Goal: Task Accomplishment & Management: Complete application form

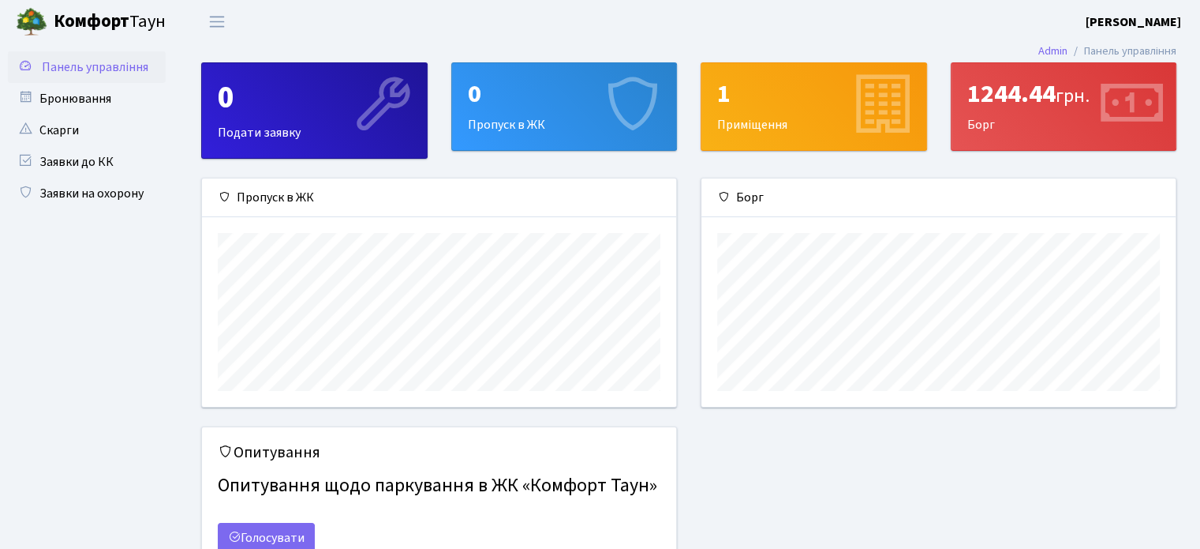
scroll to position [227, 474]
click at [30, 9] on img at bounding box center [32, 22] width 32 height 32
click at [1136, 18] on b "[PERSON_NAME]" at bounding box center [1134, 21] width 96 height 17
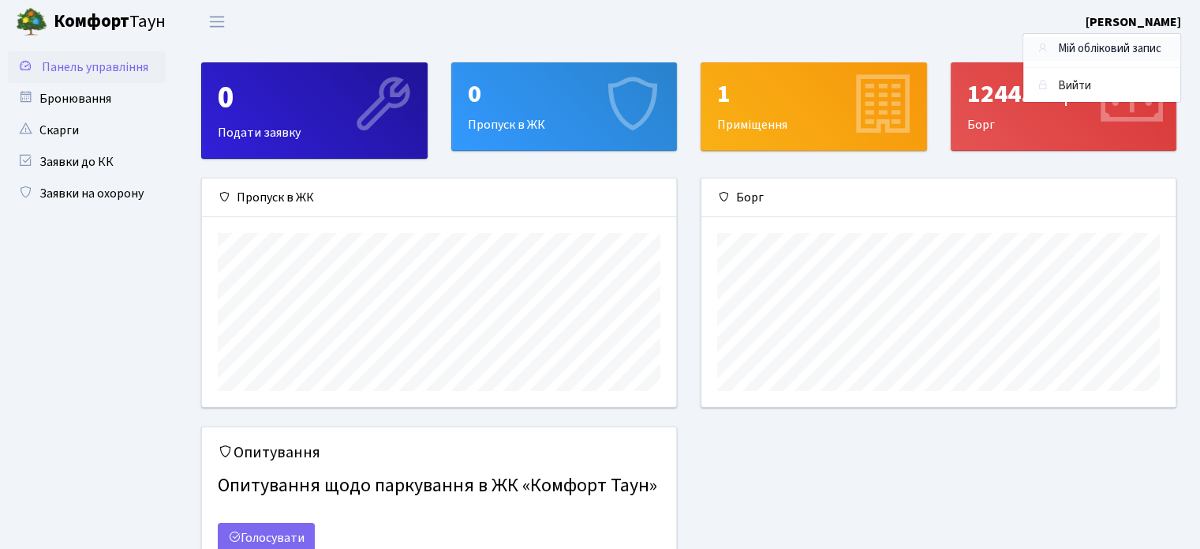
click at [1088, 50] on link "Мій обліковий запис" at bounding box center [1102, 49] width 157 height 24
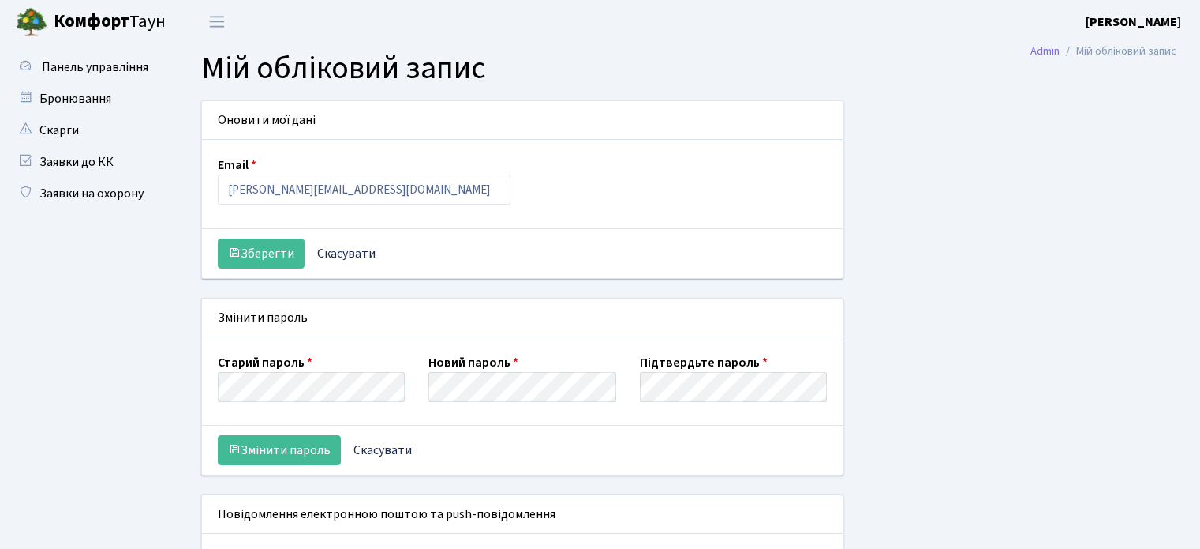
select select
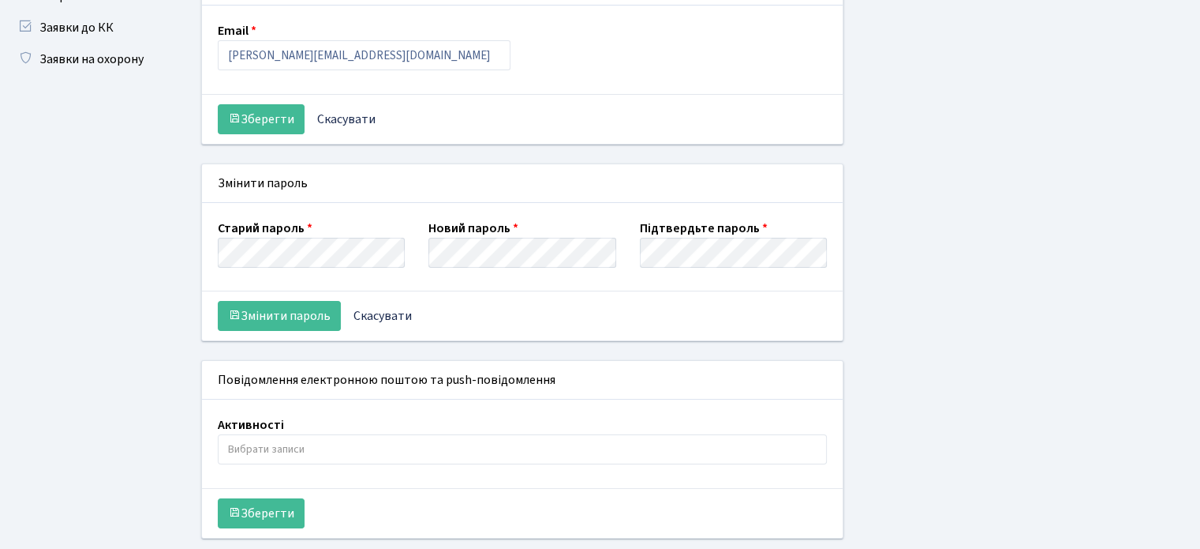
scroll to position [135, 0]
click at [388, 451] on input "search" at bounding box center [523, 448] width 609 height 28
click at [142, 306] on ul "Панель управління" at bounding box center [87, 232] width 158 height 632
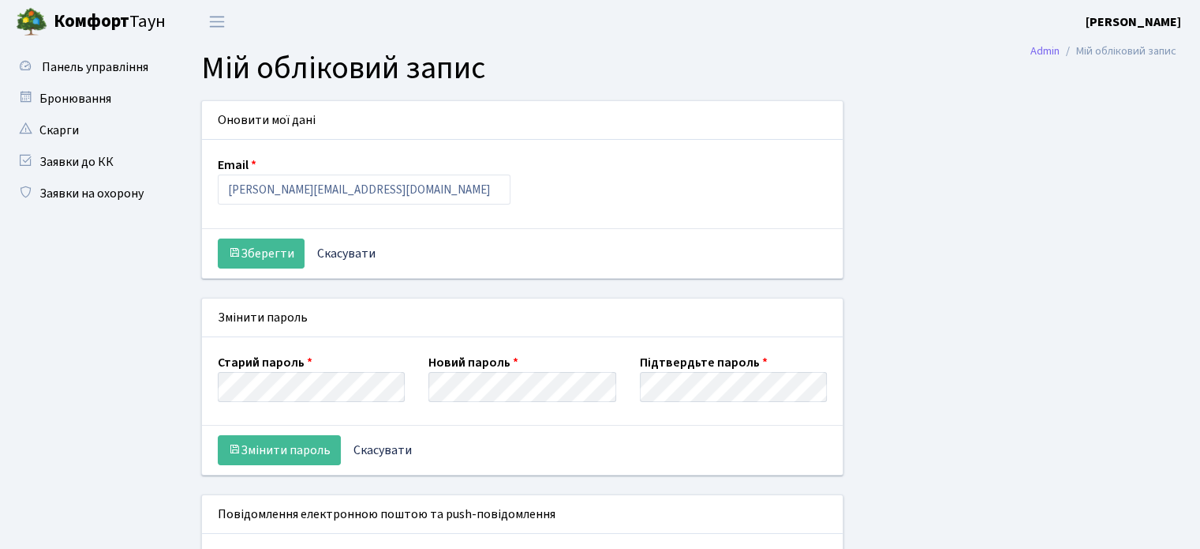
scroll to position [0, 0]
click at [1121, 52] on li "Мій обліковий запис" at bounding box center [1118, 51] width 117 height 17
click at [103, 163] on link "Заявки до КК" at bounding box center [87, 162] width 158 height 32
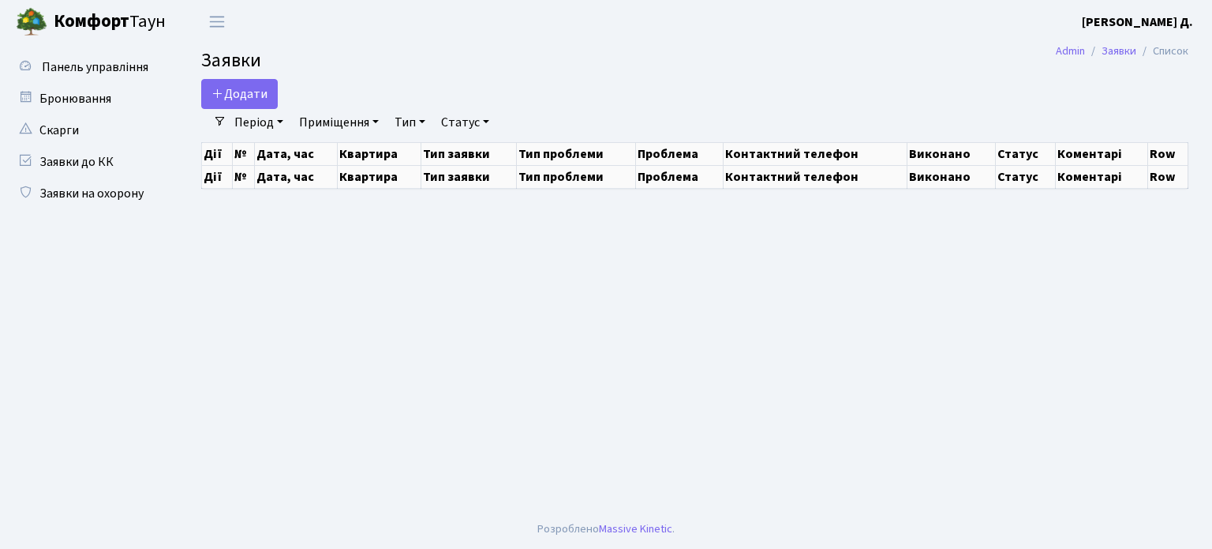
select select "25"
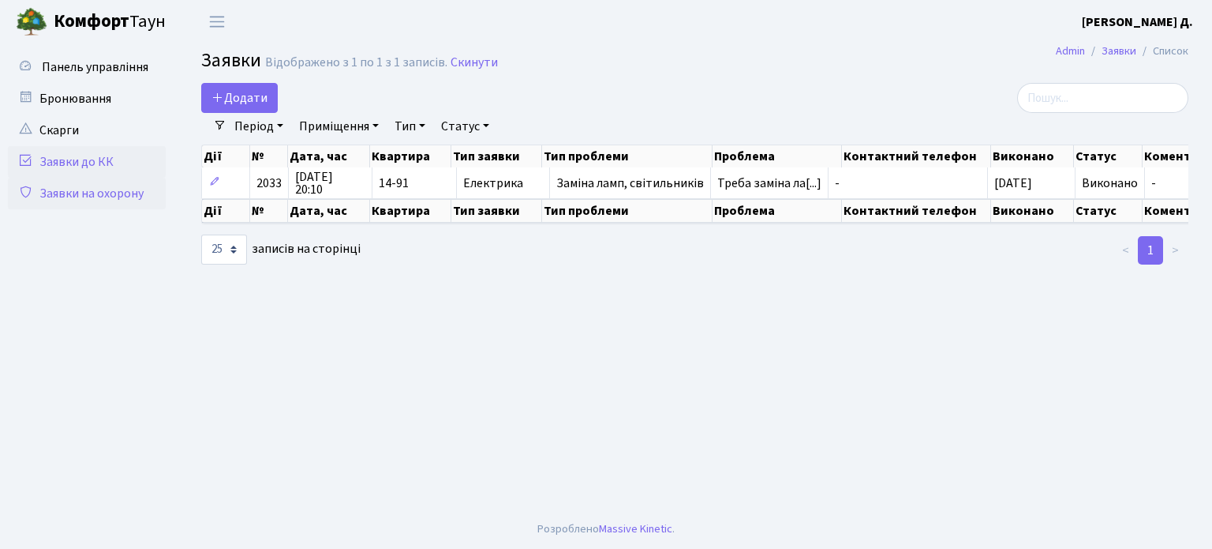
click at [112, 186] on link "Заявки на охорону" at bounding box center [87, 194] width 158 height 32
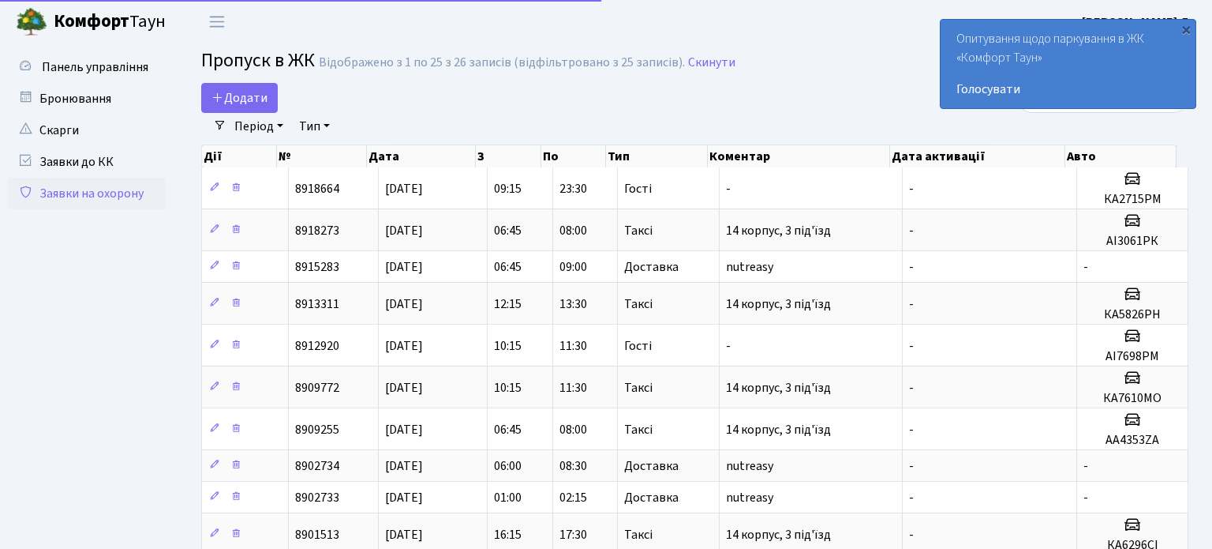
select select "25"
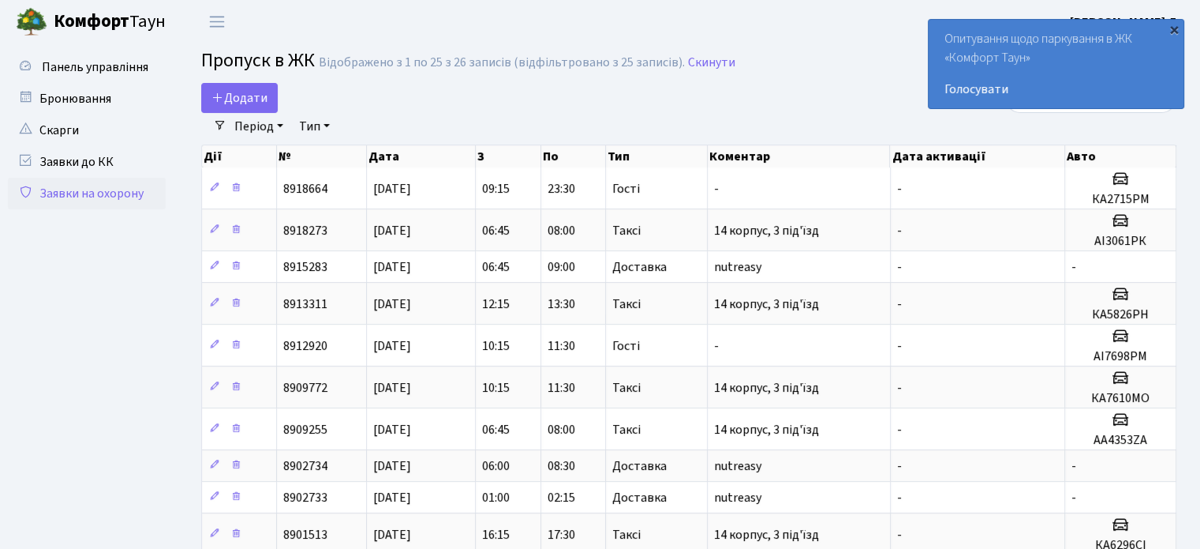
click at [1168, 32] on div "×" at bounding box center [1175, 29] width 16 height 16
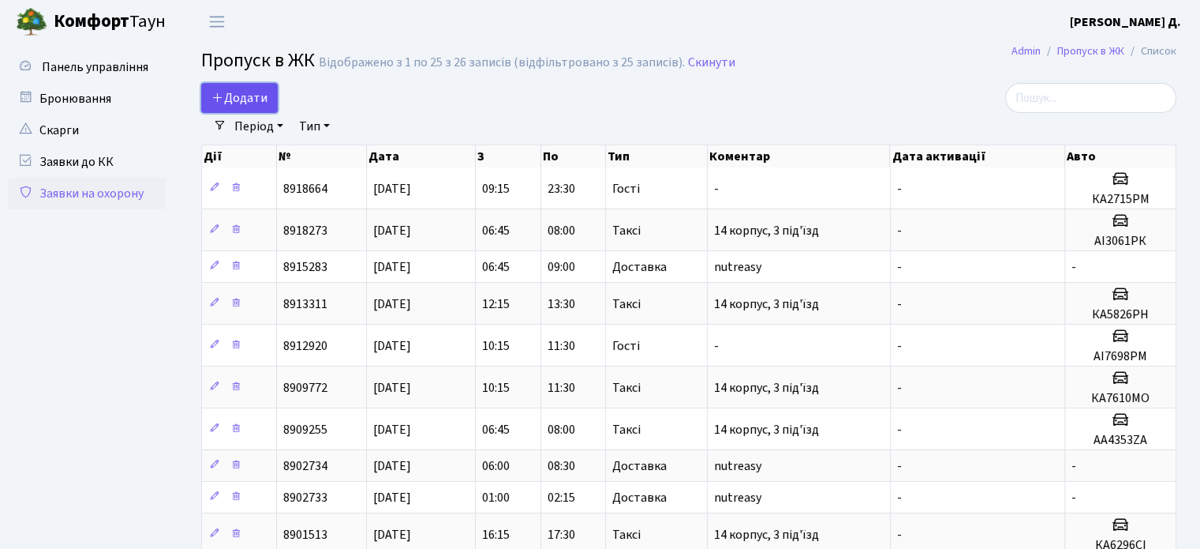
click at [248, 96] on span "Додати" at bounding box center [240, 97] width 56 height 17
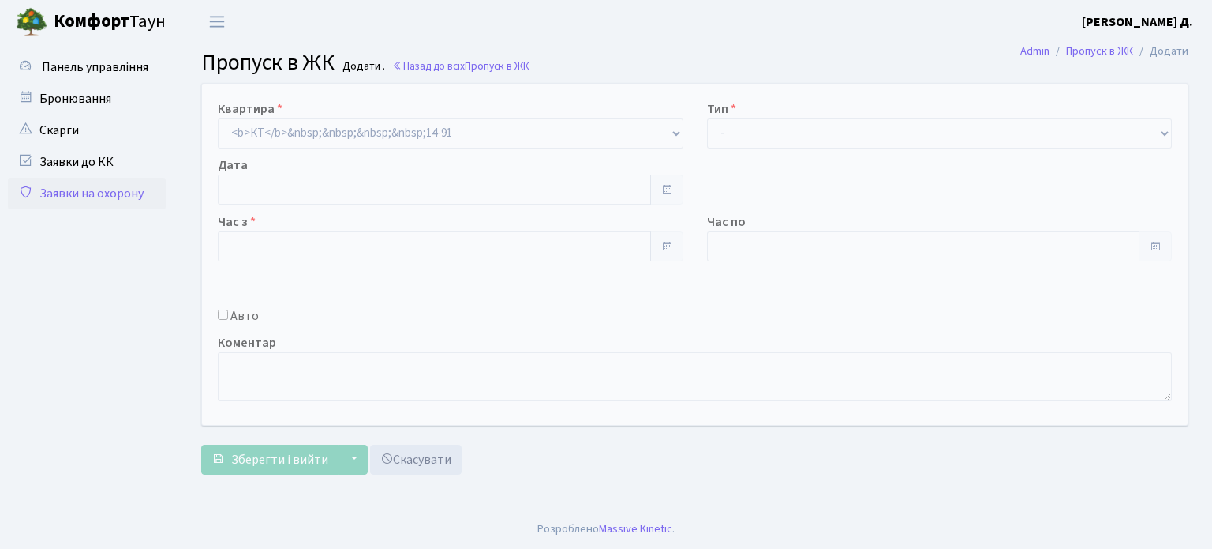
type input "27.08.2025"
type input "18:15"
type input "19:15"
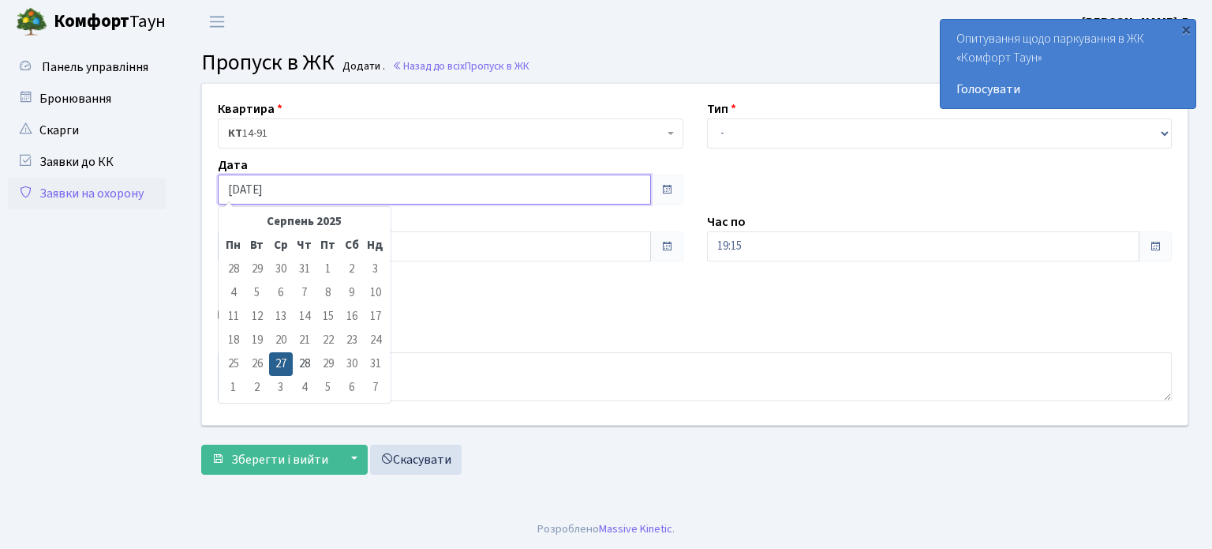
click at [552, 195] on input "27.08.2025" at bounding box center [434, 189] width 433 height 30
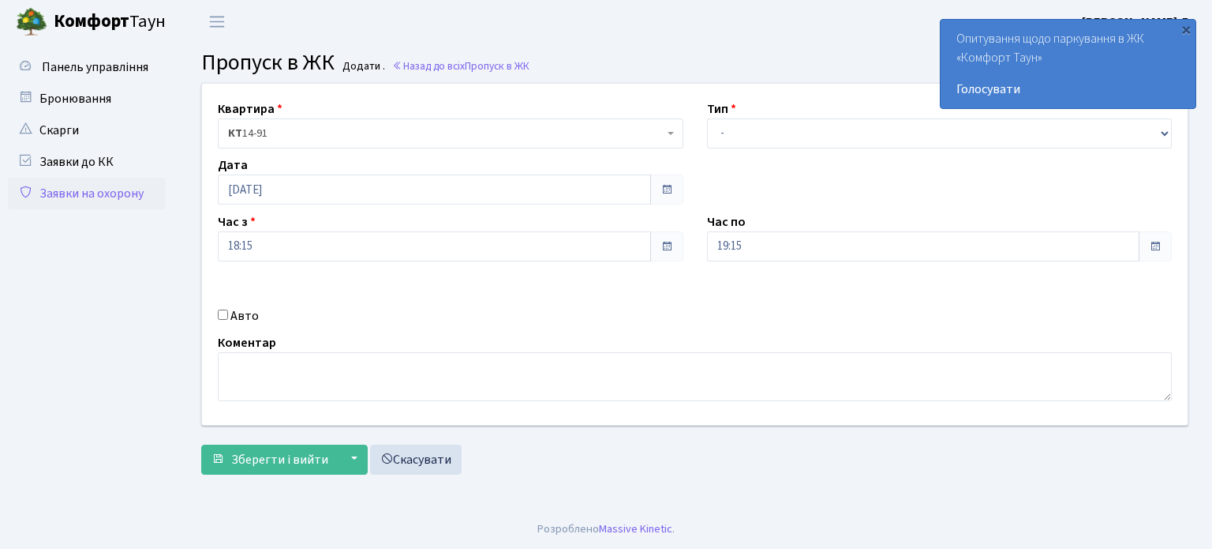
click at [455, 169] on div "Дата 27.08.2025" at bounding box center [450, 179] width 489 height 49
click at [420, 61] on link "Назад до всіх Пропуск в ЖК" at bounding box center [460, 65] width 137 height 15
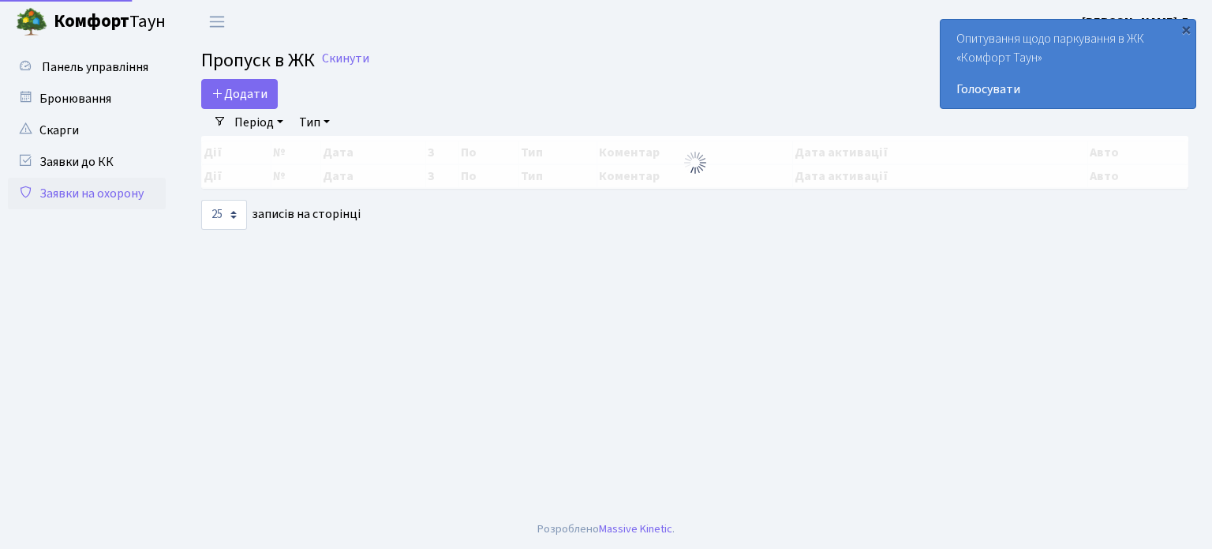
select select "25"
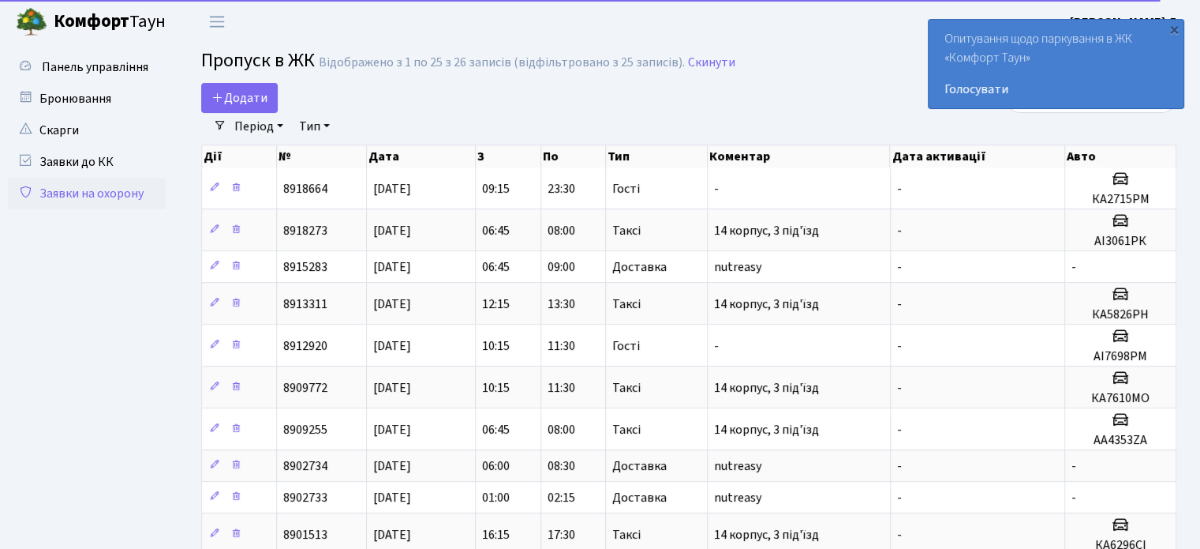
click at [36, 28] on img at bounding box center [32, 22] width 32 height 32
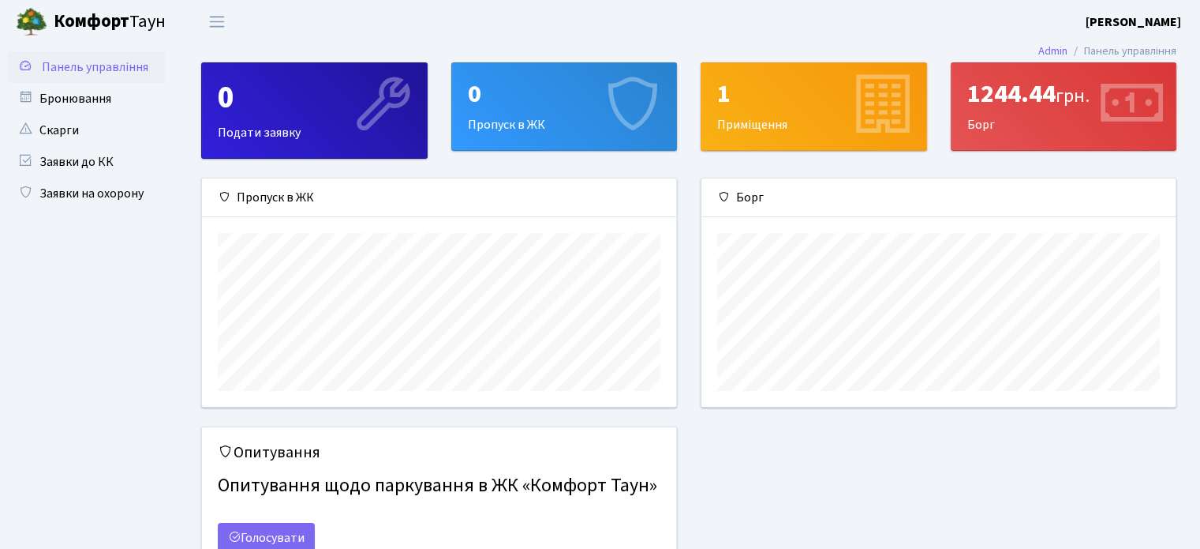
scroll to position [77, 0]
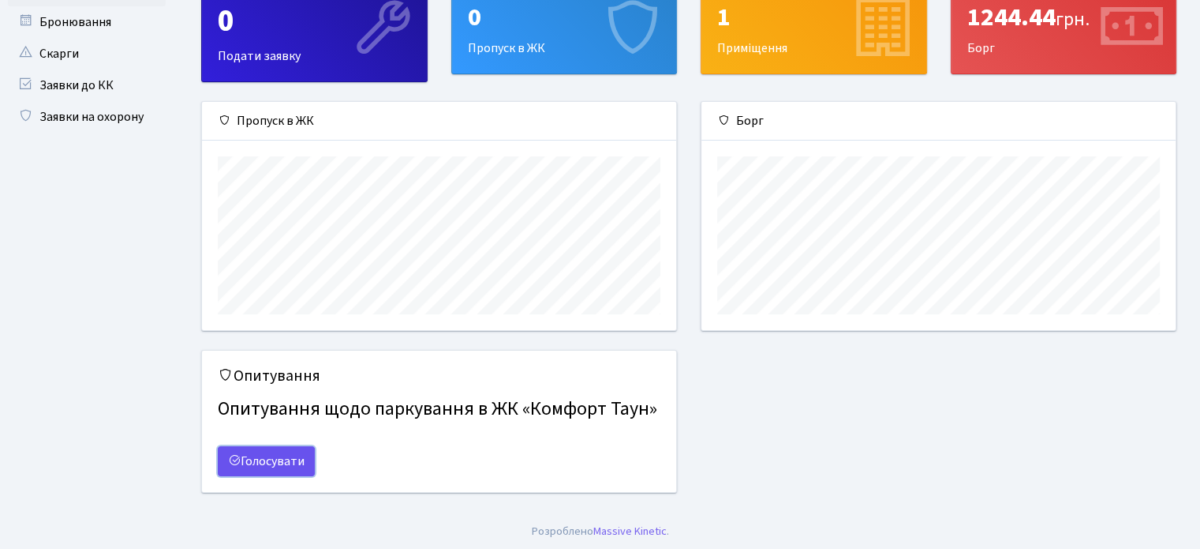
click at [279, 455] on link "Голосувати" at bounding box center [266, 461] width 97 height 30
